Goal: Information Seeking & Learning: Learn about a topic

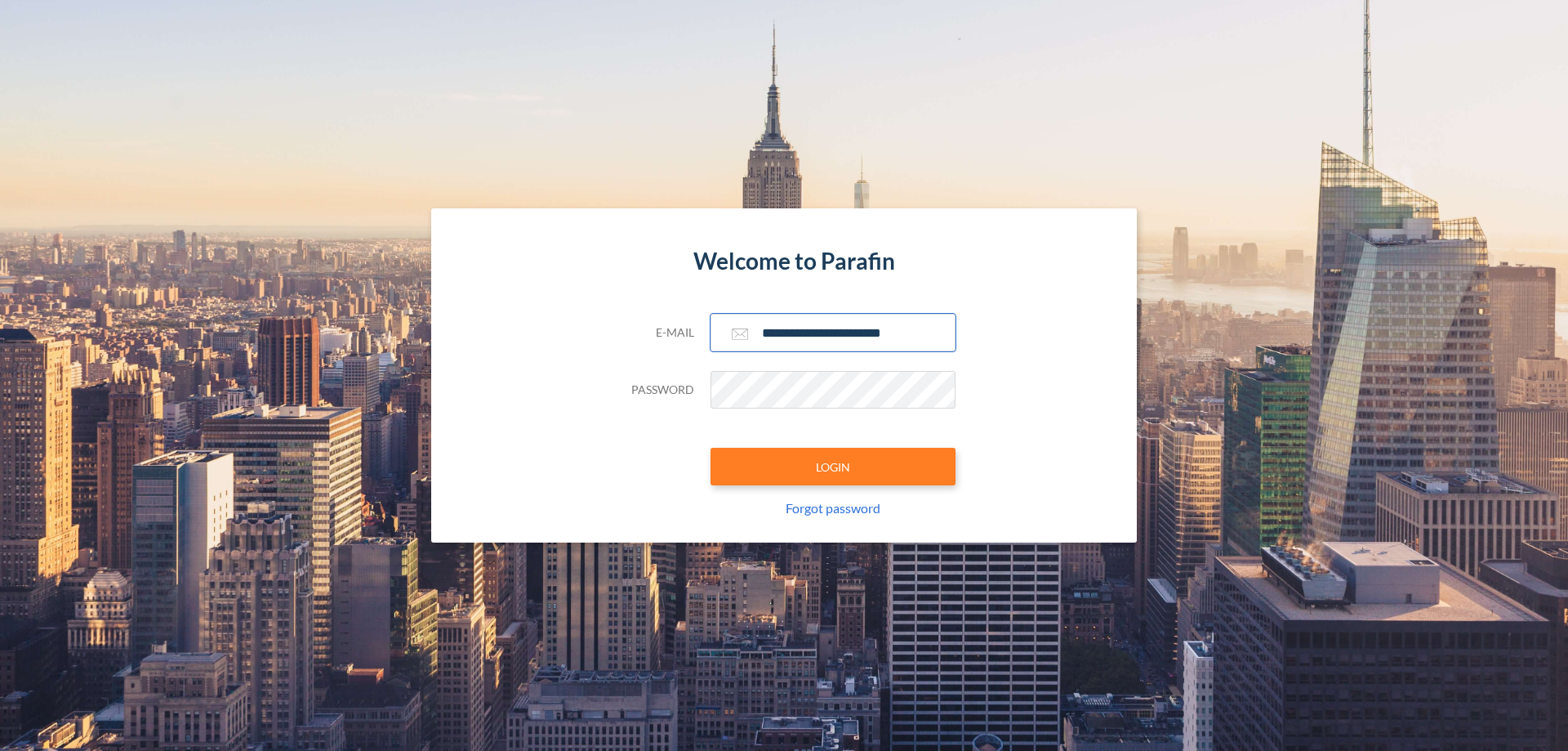
type input "**********"
click at [833, 466] on button "LOGIN" at bounding box center [833, 466] width 246 height 38
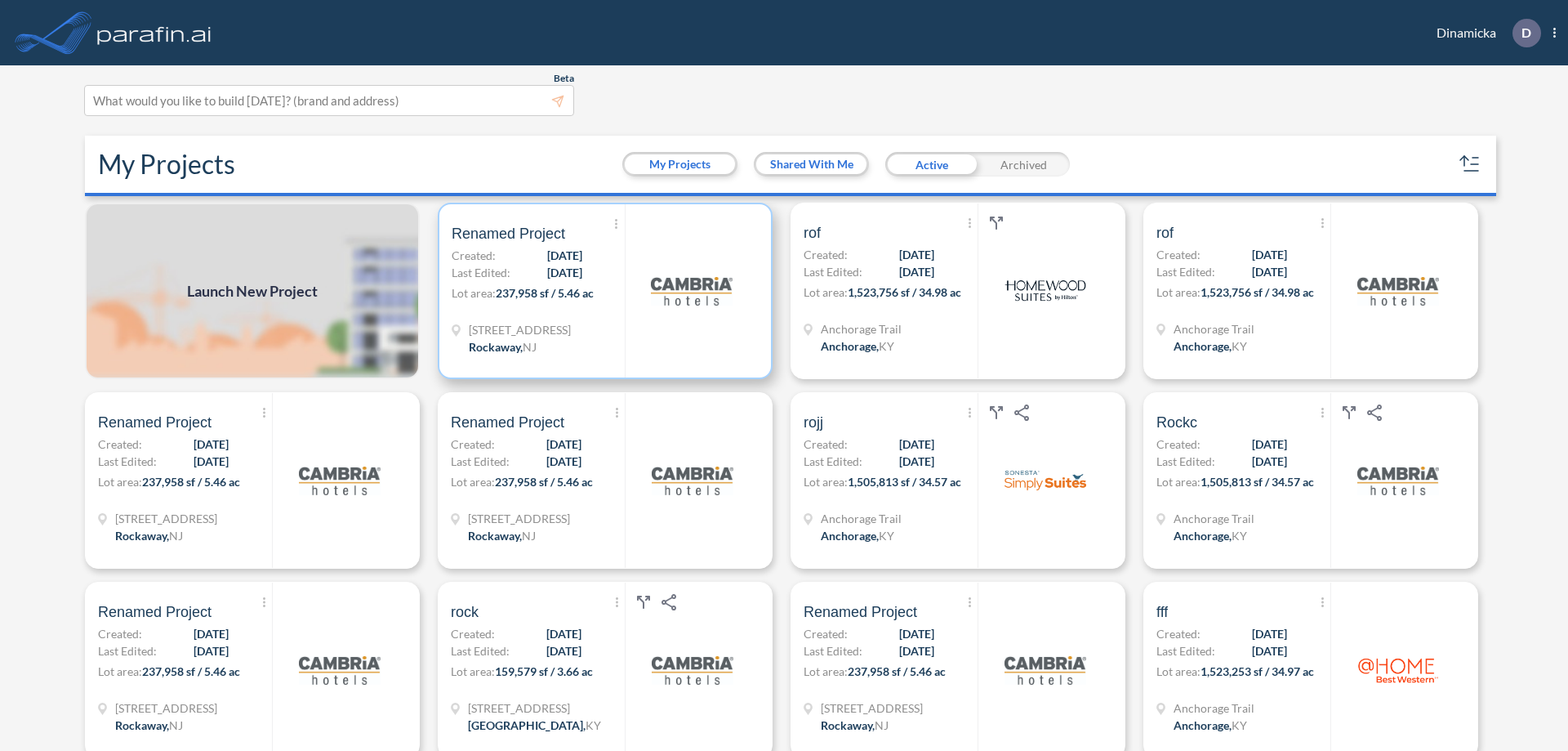
scroll to position [4, 0]
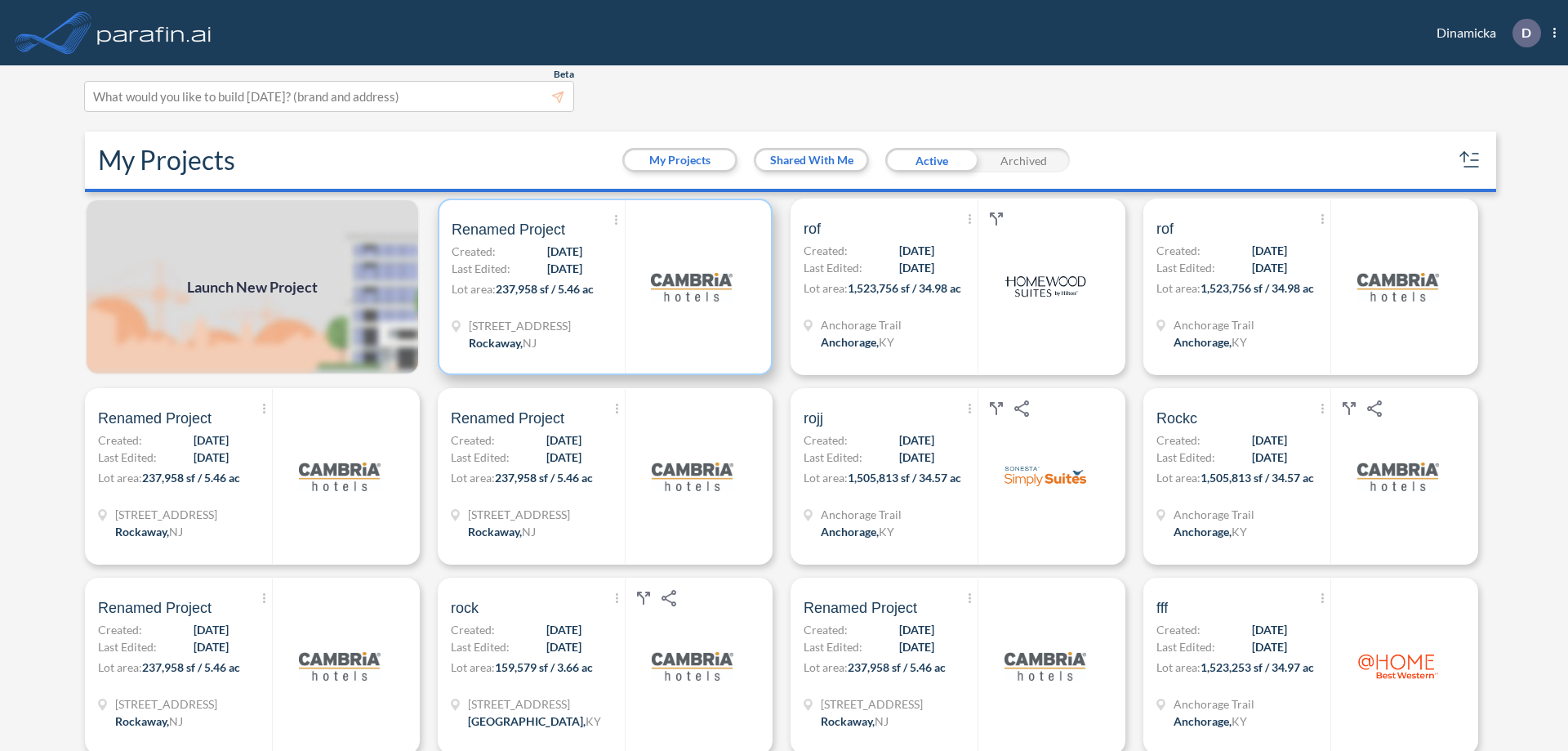
click at [602, 287] on p "Lot area: 237,958 sf / 5.46 ac" at bounding box center [539, 293] width 174 height 24
